Goal: Task Accomplishment & Management: Manage account settings

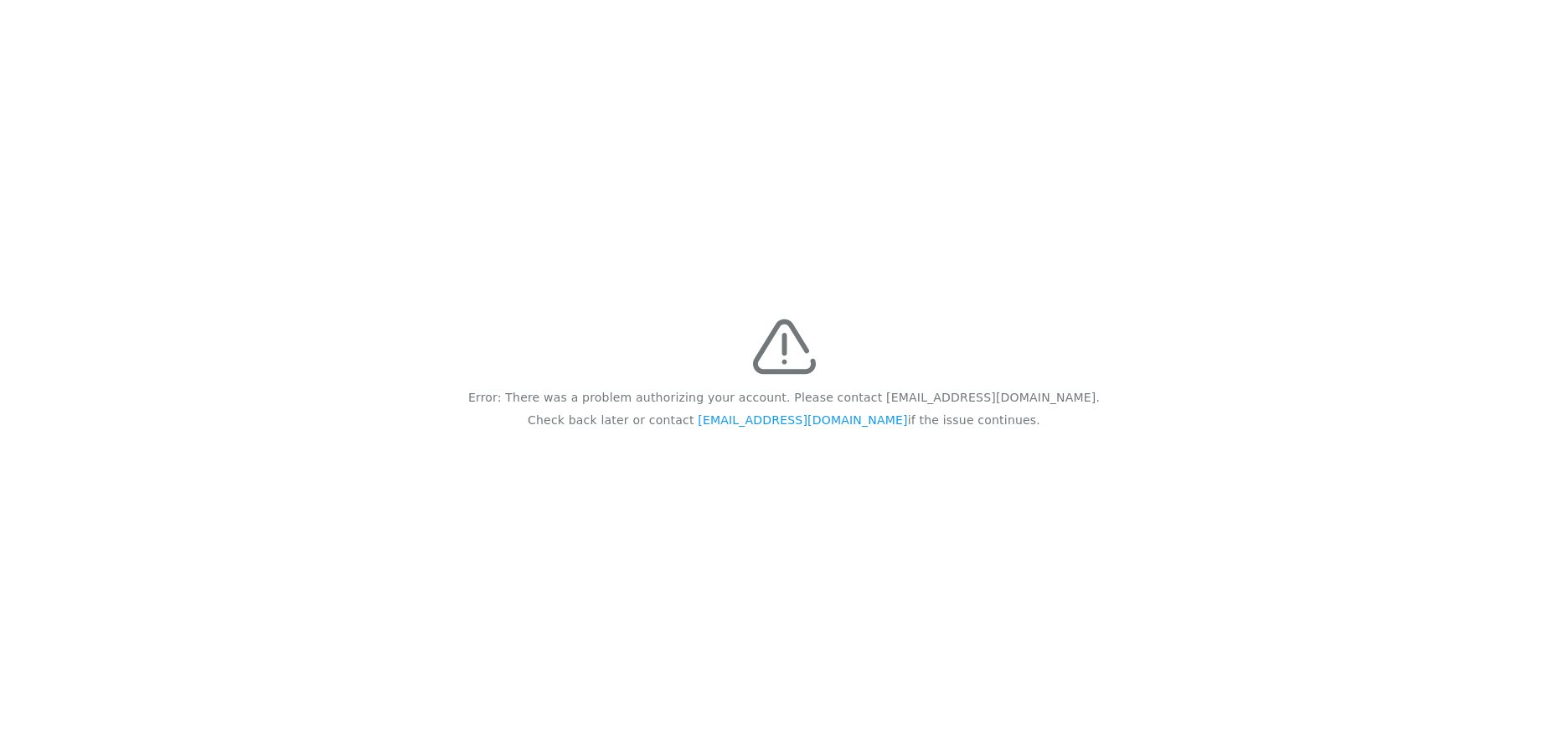
click at [390, 113] on div "Error: There was a problem authorizing your account. Please contact [EMAIL_ADDR…" at bounding box center [784, 374] width 1568 height 747
drag, startPoint x: 558, startPoint y: 1, endPoint x: 1456, endPoint y: 192, distance: 918.1
click at [1456, 192] on div "Error: There was a problem authorizing your account. Please contact feedback@re…" at bounding box center [784, 374] width 1568 height 747
